Goal: Task Accomplishment & Management: Use online tool/utility

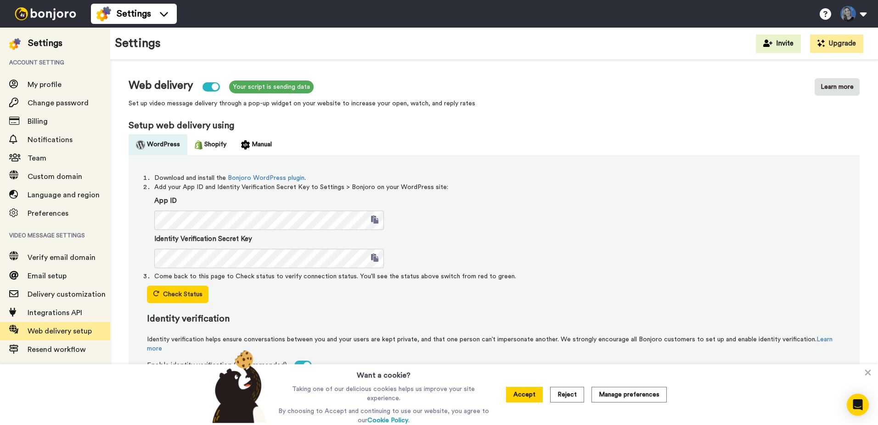
click at [54, 8] on img at bounding box center [45, 13] width 69 height 13
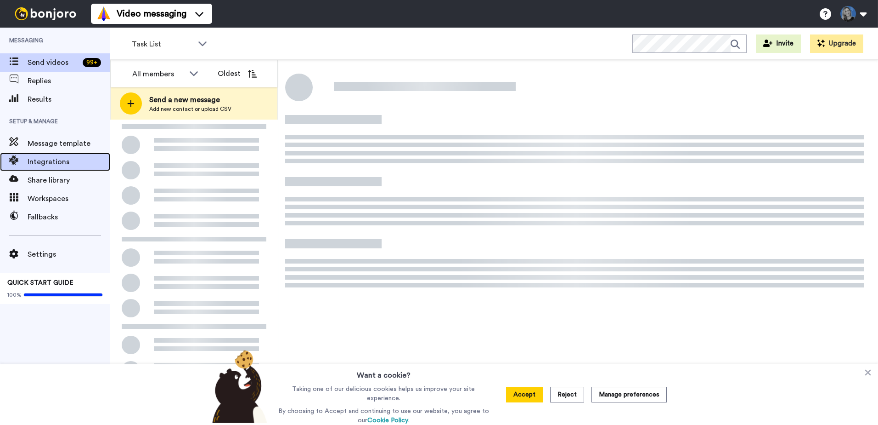
click at [41, 159] on span "Integrations" at bounding box center [69, 161] width 83 height 11
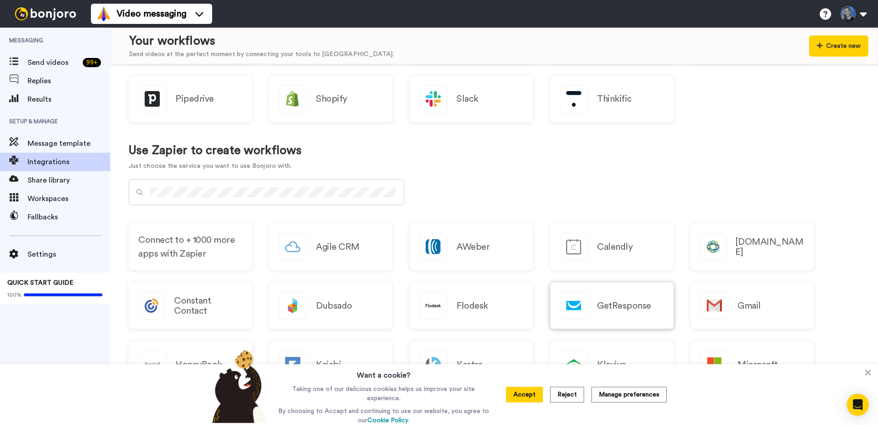
scroll to position [407, 0]
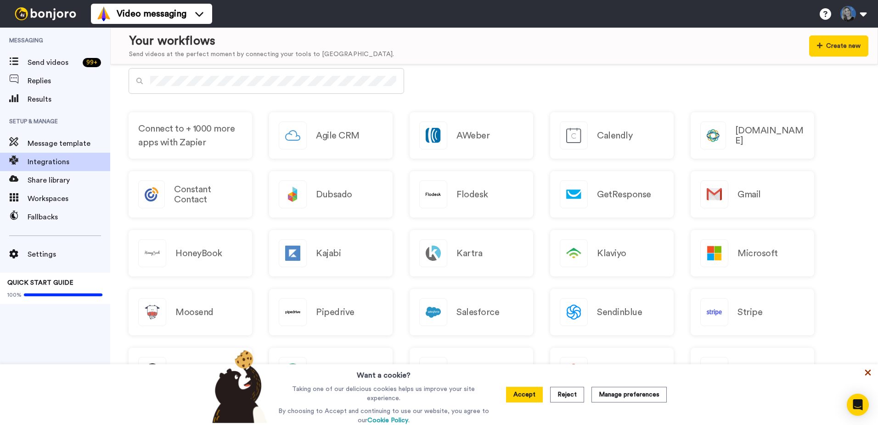
click at [869, 374] on icon at bounding box center [869, 372] width 6 height 6
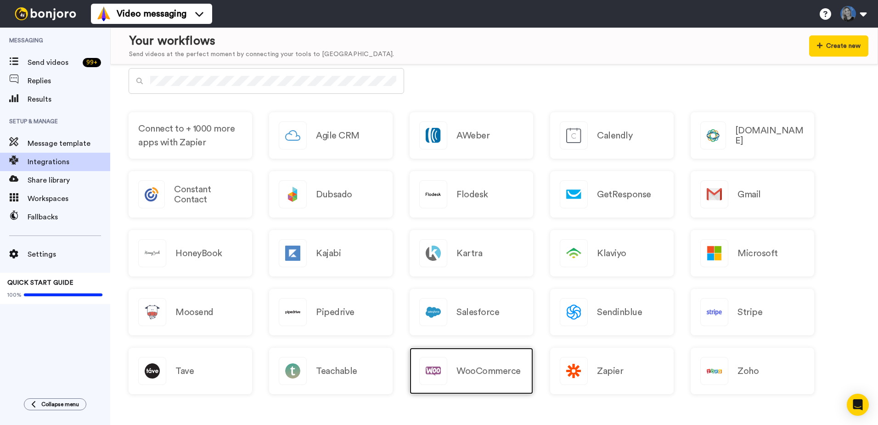
click at [464, 366] on h2 "WooCommerce" at bounding box center [489, 371] width 64 height 10
click at [831, 38] on button "Create new" at bounding box center [839, 45] width 59 height 21
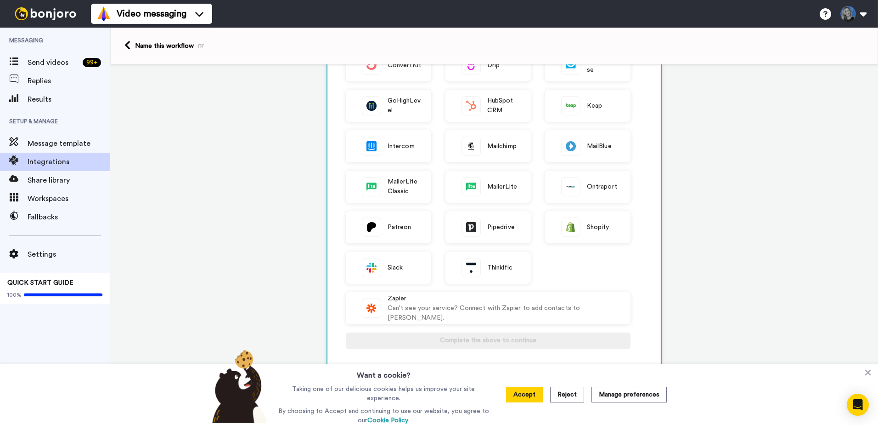
scroll to position [138, 0]
click at [866, 372] on icon at bounding box center [869, 372] width 6 height 6
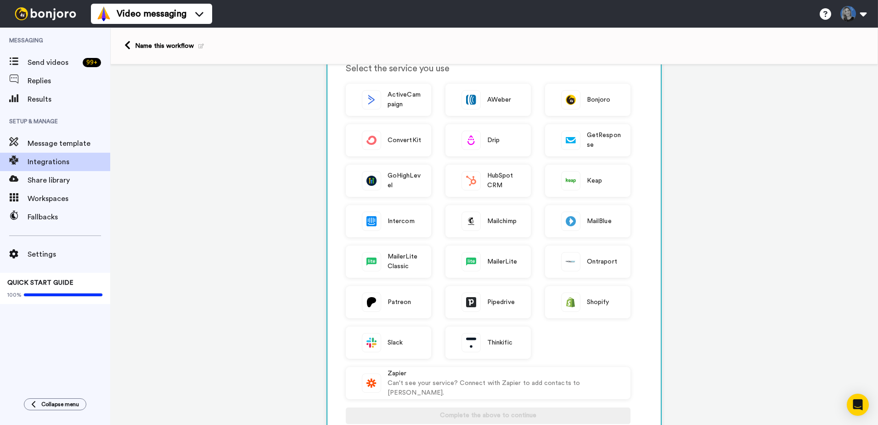
scroll to position [0, 0]
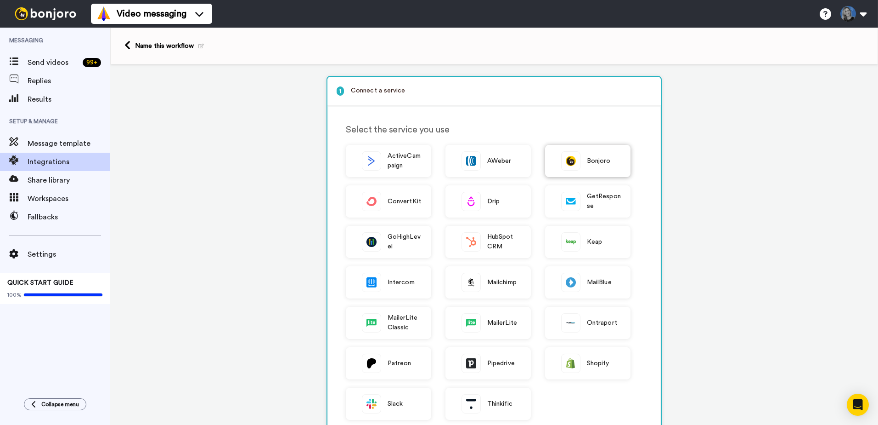
click at [599, 163] on span "Bonjoro" at bounding box center [599, 161] width 24 height 10
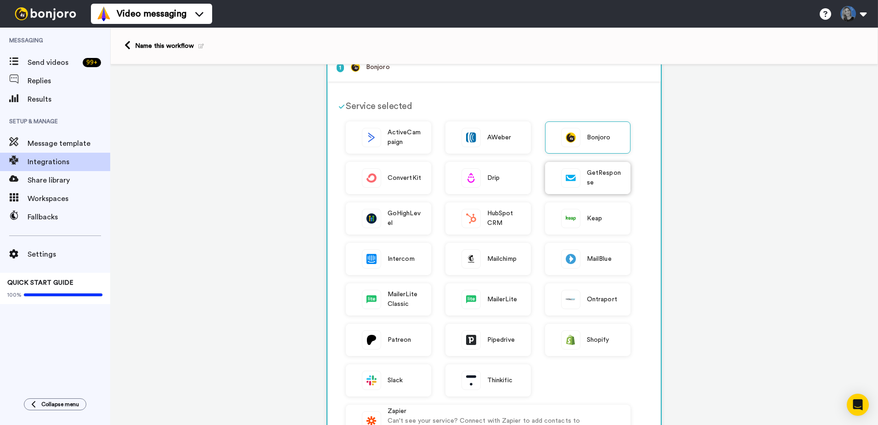
scroll to position [51, 0]
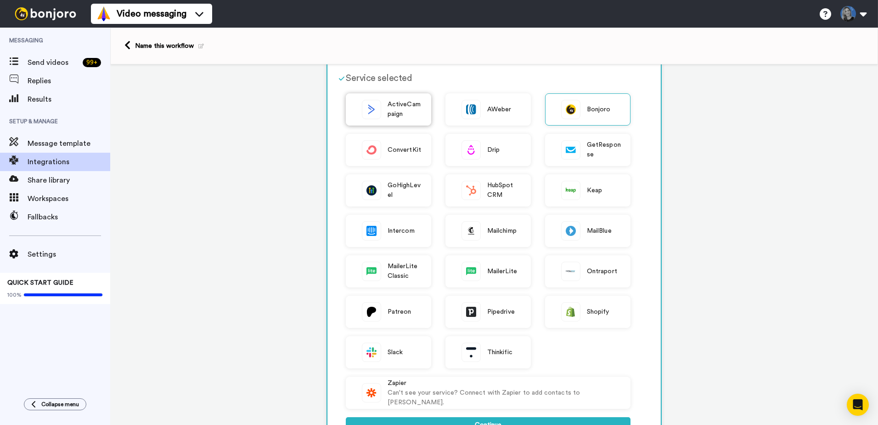
click at [391, 102] on span "ActiveCampaign" at bounding box center [405, 109] width 34 height 19
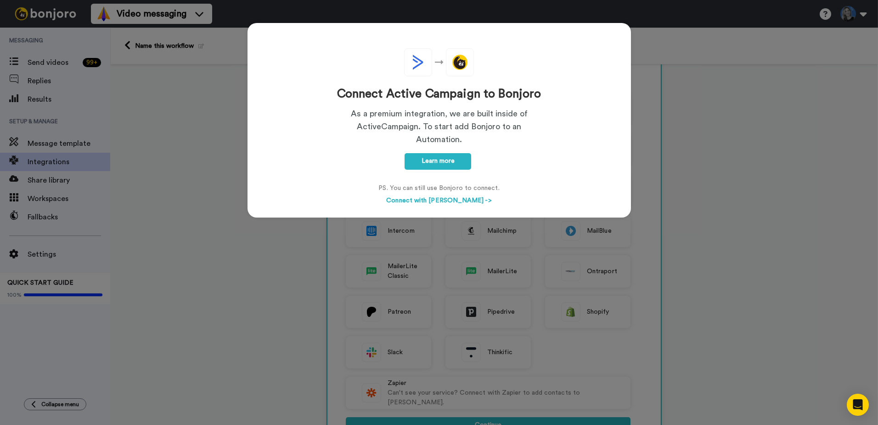
click at [723, 122] on div "Connect Active Campaign to Bonjoro As a premium integration, we are built insid…" at bounding box center [439, 212] width 878 height 425
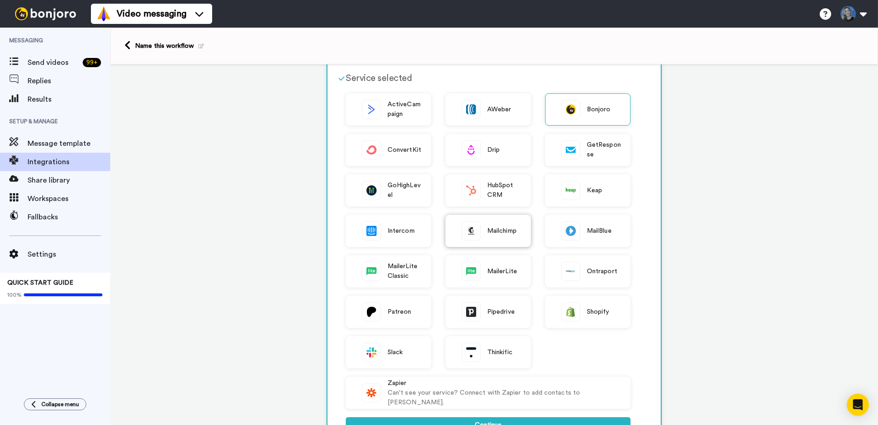
click at [501, 236] on div "Mailchimp" at bounding box center [488, 231] width 85 height 32
click at [761, 281] on div "1 Mailchimp Service selected ActiveCampaign AWeber Bonjoro ConvertKit Drip GetR…" at bounding box center [494, 333] width 768 height 641
click at [61, 146] on span "Message template" at bounding box center [69, 143] width 83 height 11
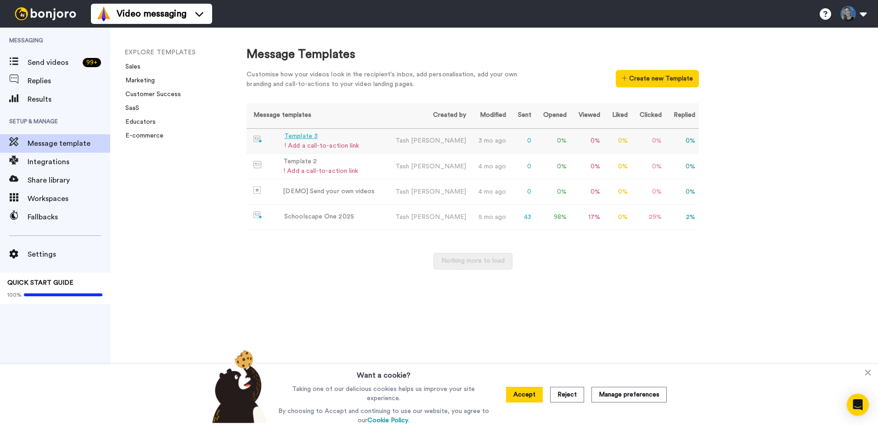
click at [343, 144] on div "! Add a call-to-action link" at bounding box center [321, 146] width 75 height 10
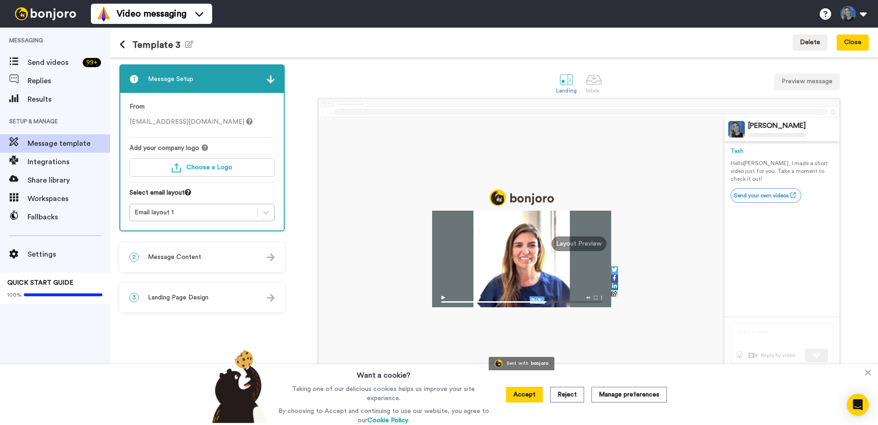
click at [442, 295] on img at bounding box center [521, 299] width 179 height 16
click at [444, 296] on img at bounding box center [521, 299] width 179 height 16
click at [525, 390] on button "Accept" at bounding box center [524, 394] width 37 height 16
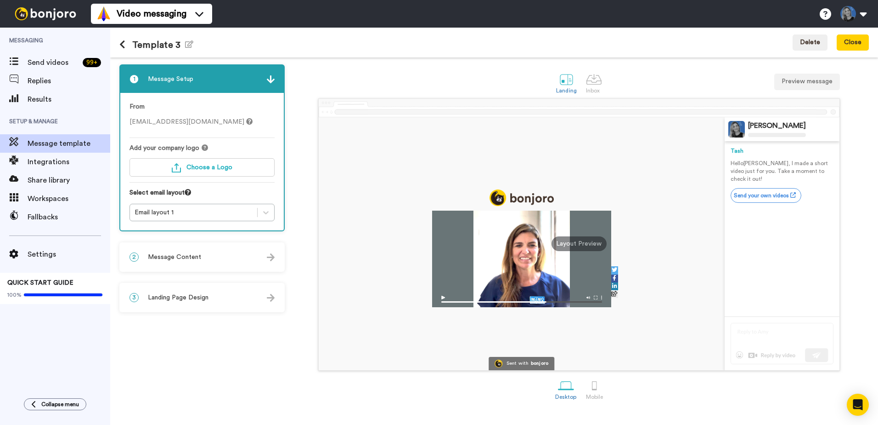
click at [442, 296] on img at bounding box center [521, 299] width 179 height 16
click at [593, 385] on div at bounding box center [595, 385] width 16 height 16
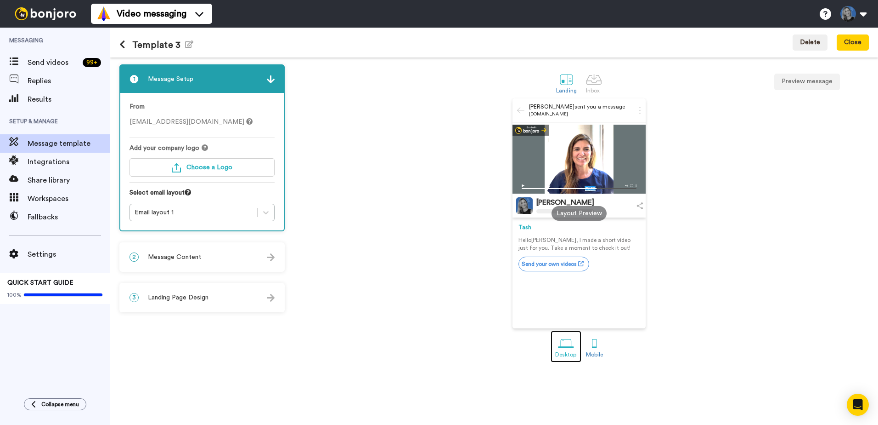
click at [567, 341] on div at bounding box center [566, 343] width 16 height 16
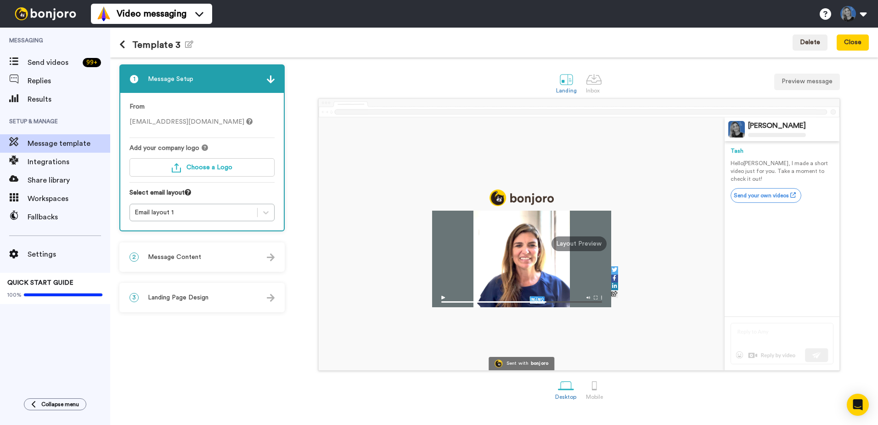
click at [443, 297] on img at bounding box center [521, 299] width 179 height 16
click at [59, 158] on span "Integrations" at bounding box center [69, 161] width 83 height 11
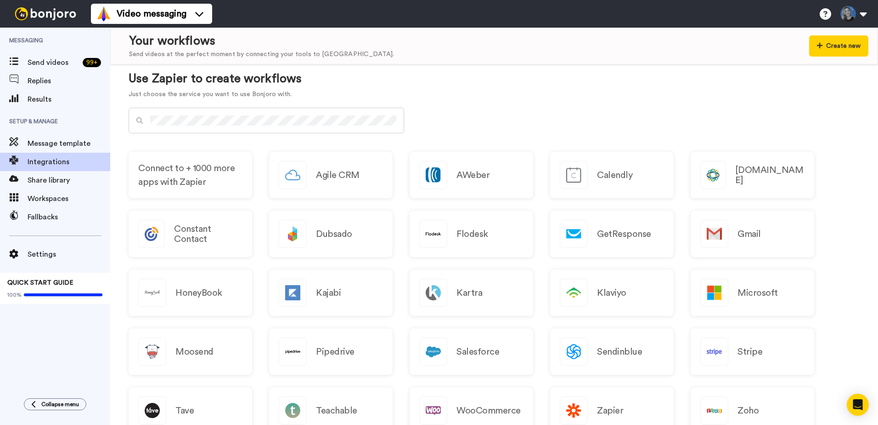
scroll to position [407, 0]
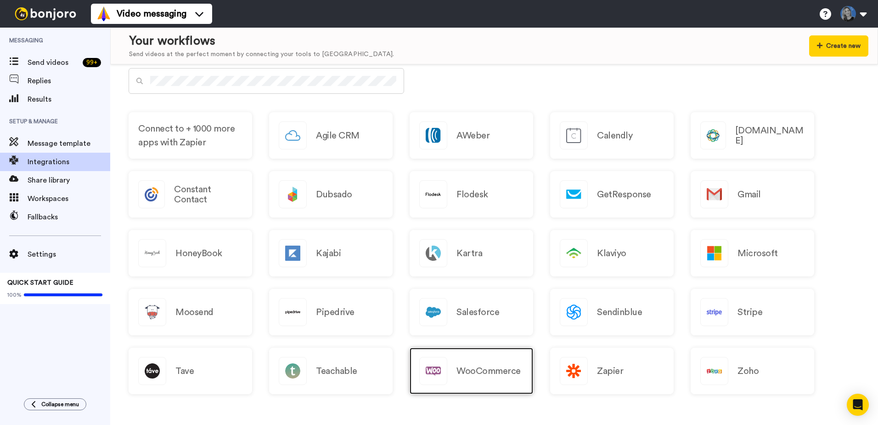
click at [469, 377] on div "WooCommerce" at bounding box center [472, 370] width 124 height 46
click at [483, 374] on h2 "WooCommerce" at bounding box center [489, 371] width 64 height 10
